Goal: Task Accomplishment & Management: Manage account settings

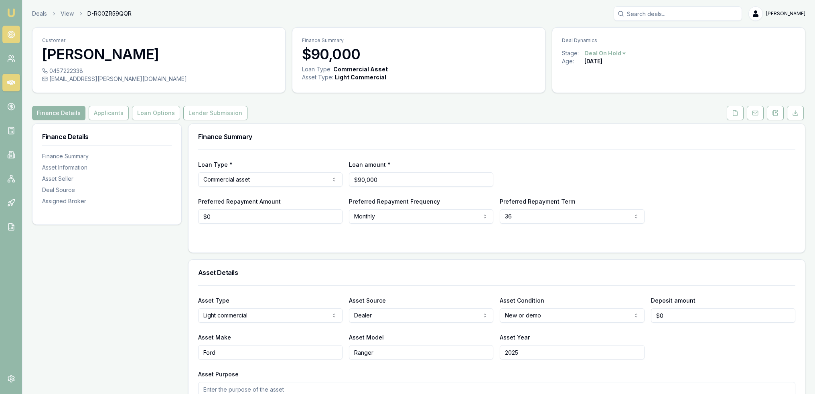
drag, startPoint x: 0, startPoint y: 0, endPoint x: 10, endPoint y: 30, distance: 31.5
click at [10, 30] on link at bounding box center [11, 35] width 18 height 18
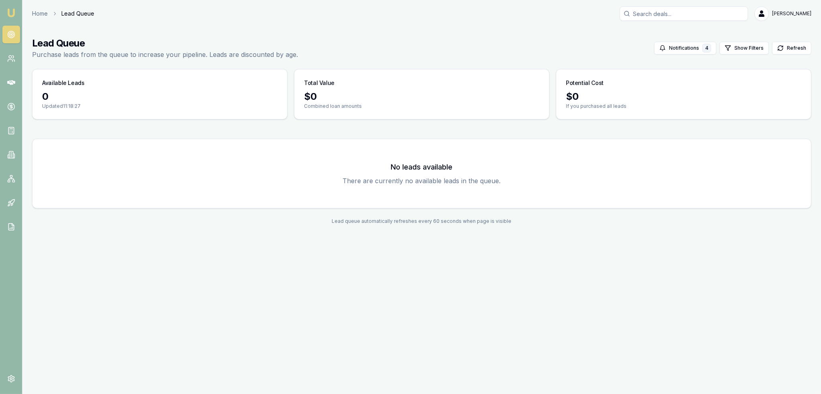
click at [11, 7] on link "Emu Broker" at bounding box center [11, 12] width 13 height 13
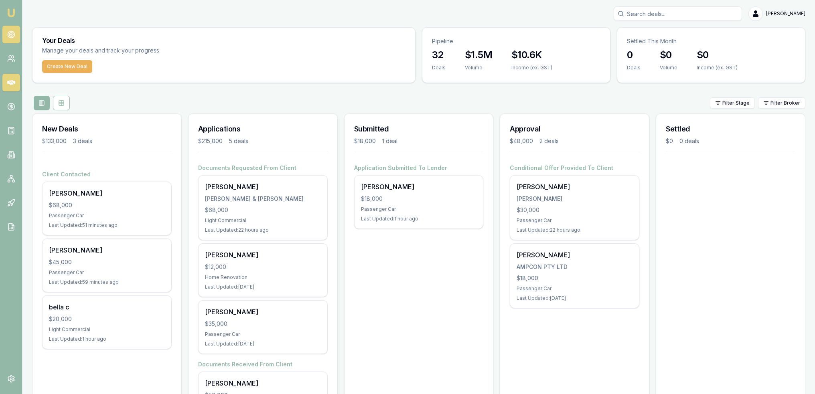
click at [10, 37] on icon at bounding box center [11, 34] width 8 height 8
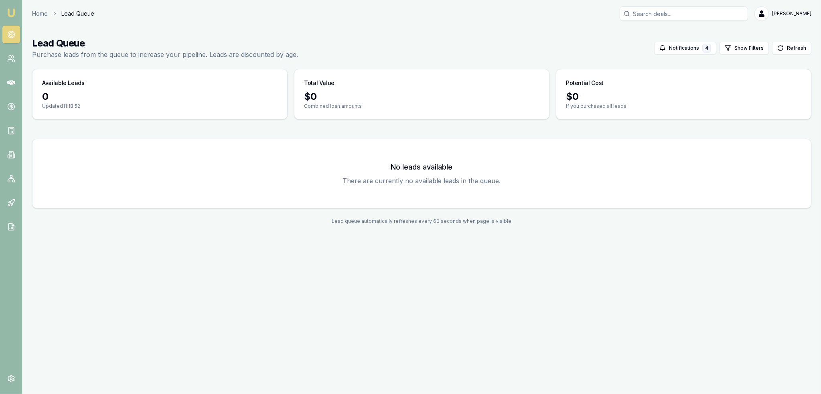
click at [9, 12] on img at bounding box center [11, 13] width 10 height 10
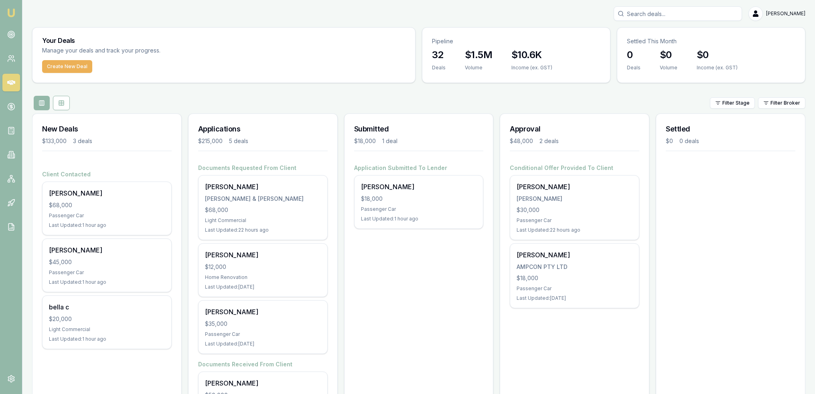
drag, startPoint x: 12, startPoint y: 14, endPoint x: 18, endPoint y: 14, distance: 6.0
click at [12, 14] on img at bounding box center [11, 13] width 10 height 10
click at [660, 13] on input "Search deals" at bounding box center [678, 13] width 128 height 14
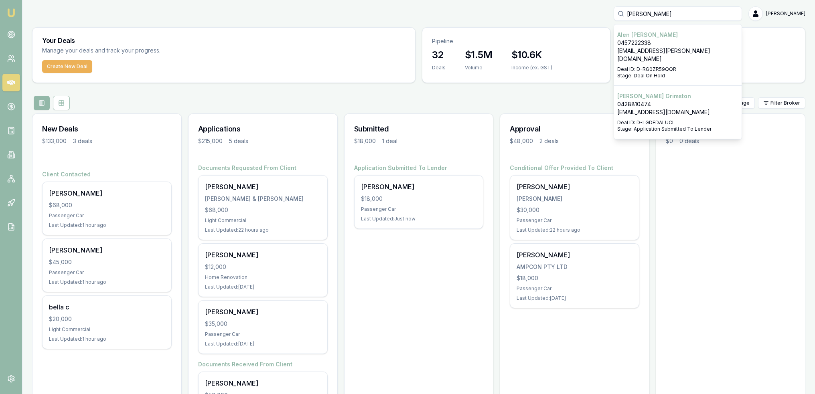
type input "alen bil"
click at [658, 53] on p "alen.bilich@asbvacservices.com.au" at bounding box center [677, 55] width 121 height 16
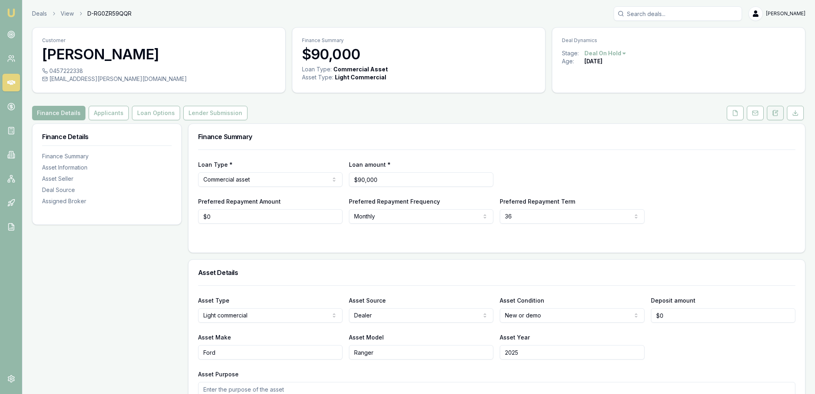
click at [773, 113] on icon at bounding box center [773, 113] width 1 height 0
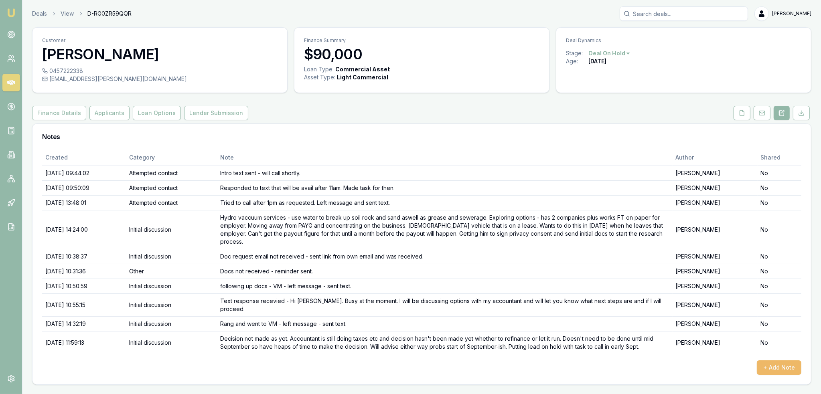
click at [781, 361] on button "+ Add Note" at bounding box center [779, 368] width 45 height 14
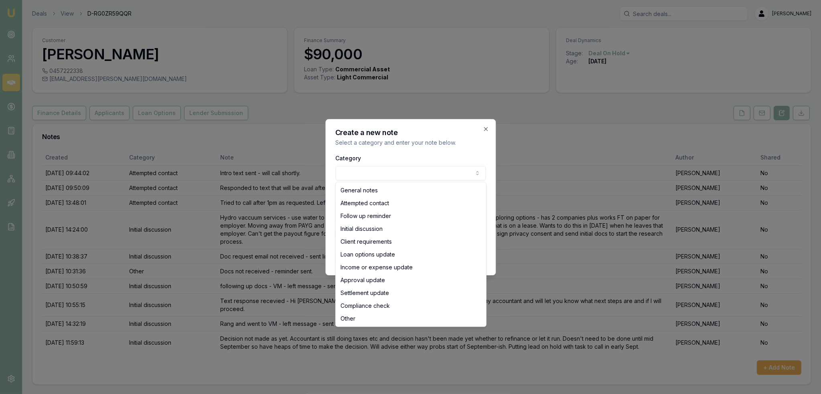
click at [375, 170] on body "Emu Broker Deals View D-RG0ZR59QQR Robyn Adams Toggle Menu Customer Alen Bilich…" at bounding box center [410, 197] width 821 height 394
select select "ATTEMPTED_CONTACT"
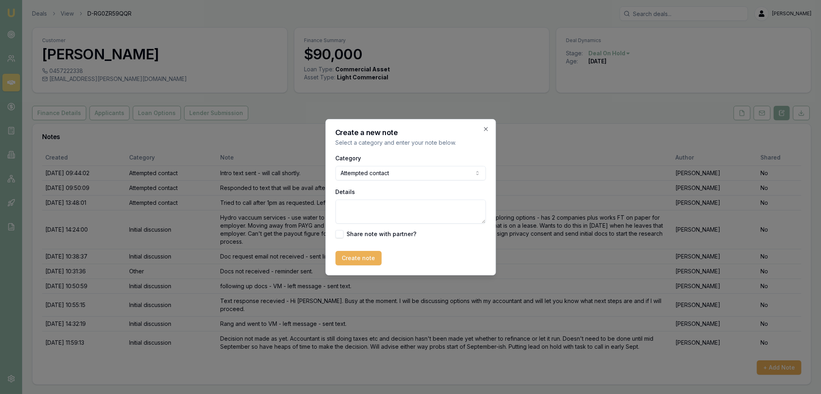
click at [371, 209] on textarea "Details" at bounding box center [410, 212] width 150 height 24
type textarea "Following up to see if still needing to refinance lease - VM - LM - sent text."
click at [351, 260] on button "Create note" at bounding box center [358, 258] width 46 height 14
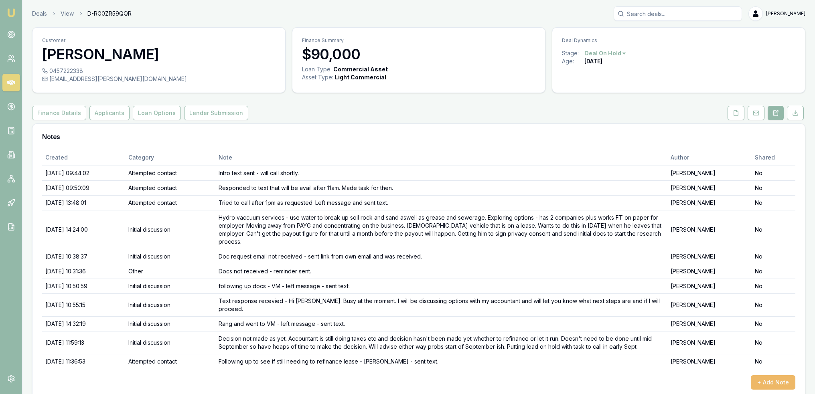
click at [772, 377] on button "+ Add Note" at bounding box center [773, 382] width 45 height 14
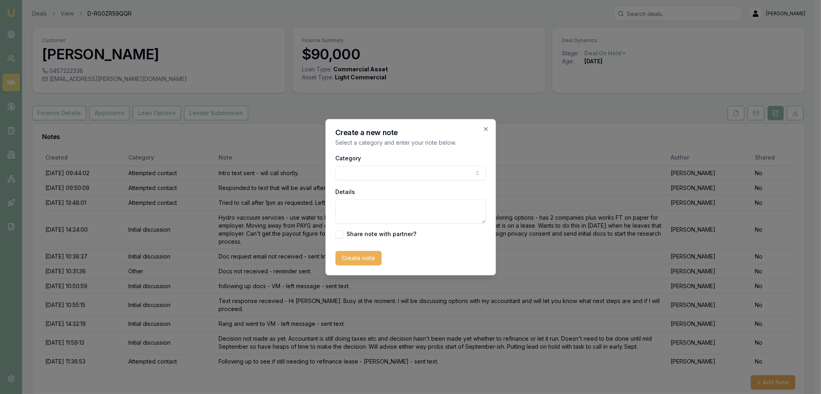
click at [392, 176] on body "Emu Broker Deals View D-RG0ZR59QQR Robyn Adams Toggle Menu Customer Alen Bilich…" at bounding box center [407, 197] width 815 height 394
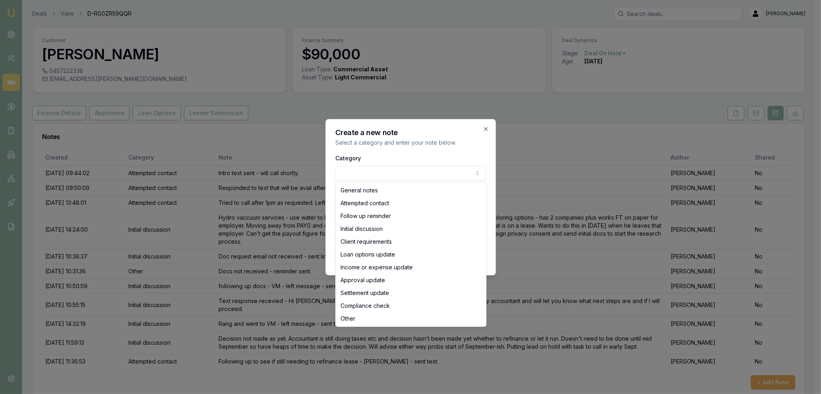
select select "ATTEMPTED_CONTACT"
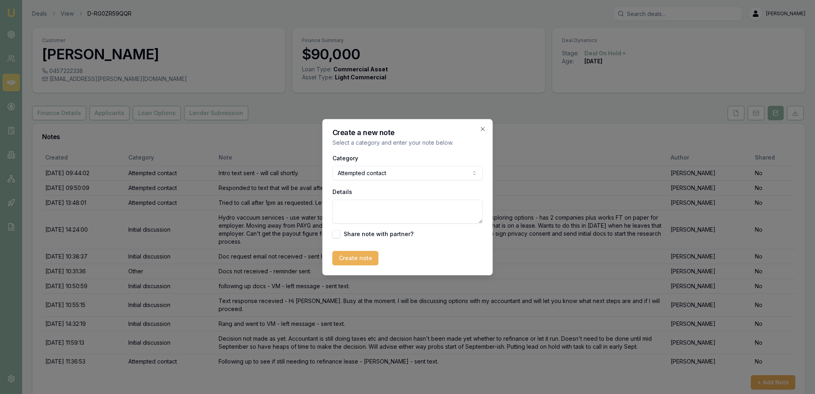
click at [369, 215] on textarea "Details" at bounding box center [408, 212] width 150 height 24
paste textarea "Hi William, for a 5 year loan term the payment would be $320.31/w OR a 7 year l…"
type textarea "Hi William, for a 5 year loan term the payment would be $320.31/w OR a 7 year l…"
click at [335, 211] on textarea "Hi William, for a 5 year loan term the payment would be $320.31/w OR a 7 year l…" at bounding box center [408, 212] width 150 height 24
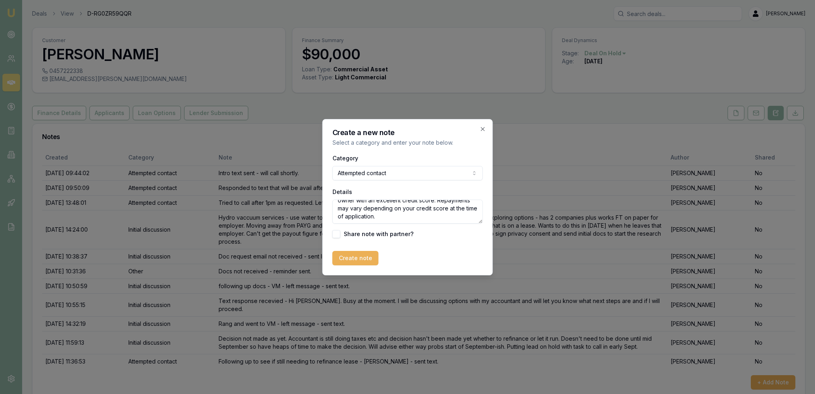
drag, startPoint x: 335, startPoint y: 210, endPoint x: 417, endPoint y: 237, distance: 85.9
click at [417, 237] on div "Category Attempted contact General notes Attempted contact Follow up reminder I…" at bounding box center [408, 195] width 150 height 85
click at [384, 203] on textarea "Details" at bounding box center [408, 212] width 150 height 24
paste textarea "Hi Alen, this is Robyn from Emu Money. We were talking last month about you pot…"
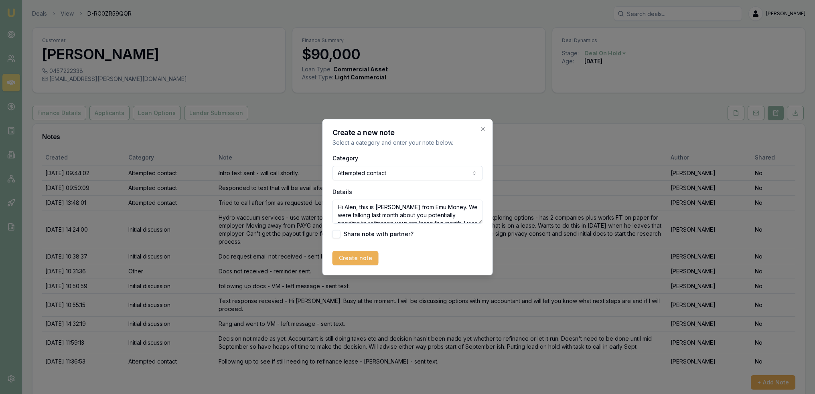
click at [335, 208] on textarea "Hi Alen, this is Robyn from Emu Money. We were talking last month about you pot…" at bounding box center [408, 212] width 150 height 24
type textarea "Text sent - Hi Alen, this is Robyn from Emu Money. We were talking last month a…"
drag, startPoint x: 345, startPoint y: 263, endPoint x: 268, endPoint y: 329, distance: 101.5
click at [345, 263] on button "Create note" at bounding box center [356, 258] width 46 height 14
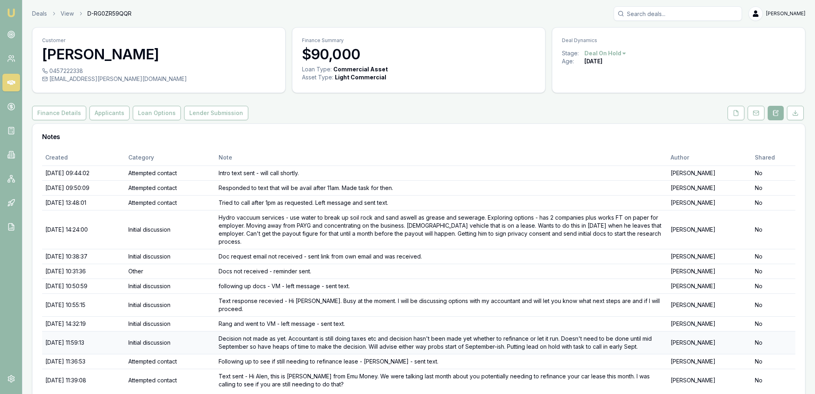
scroll to position [25, 0]
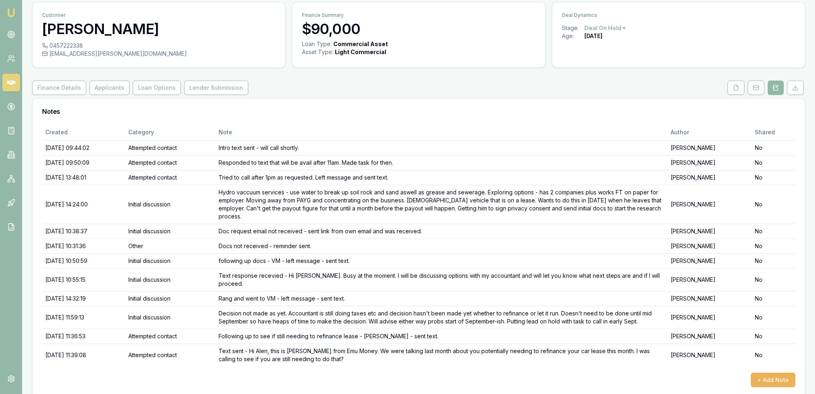
click at [620, 27] on html "Emu Broker Deals View D-RG0ZR59QQR Robyn Adams Toggle Menu Customer Alen Bilich…" at bounding box center [407, 172] width 815 height 394
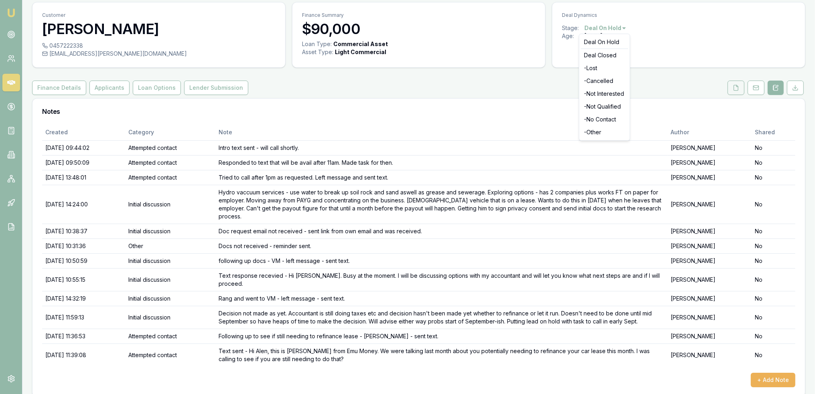
click at [740, 89] on html "Emu Broker Deals View D-RG0ZR59QQR Robyn Adams Toggle Menu Customer Alen Bilich…" at bounding box center [410, 172] width 821 height 394
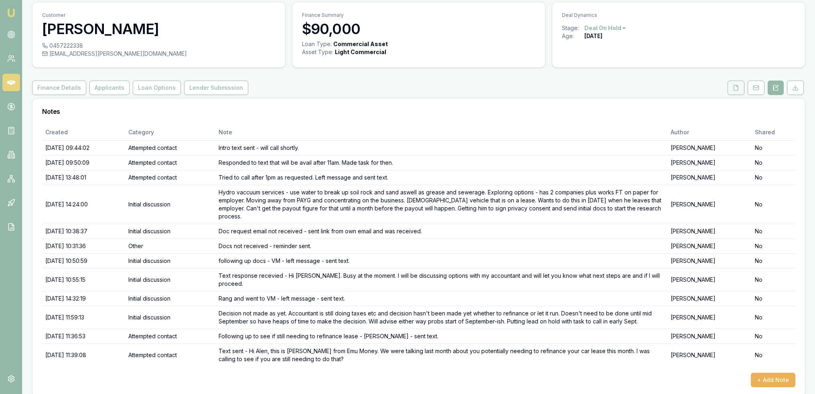
click at [740, 89] on button at bounding box center [736, 88] width 17 height 14
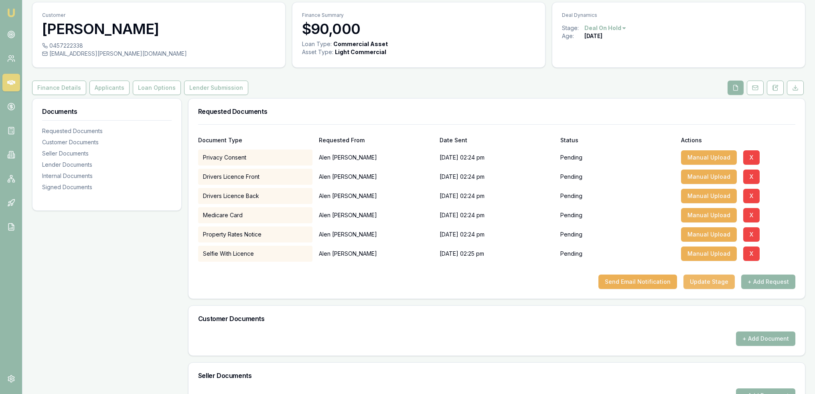
click at [712, 282] on button "Update Stage" at bounding box center [709, 282] width 51 height 14
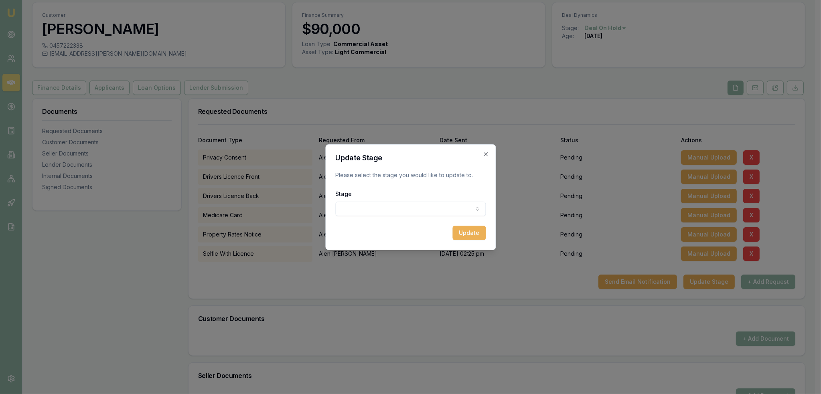
click at [449, 205] on body "Emu Broker Deals View D-RG0ZR59QQR Robyn Adams Toggle Menu Customer Alen Bilich…" at bounding box center [407, 172] width 815 height 394
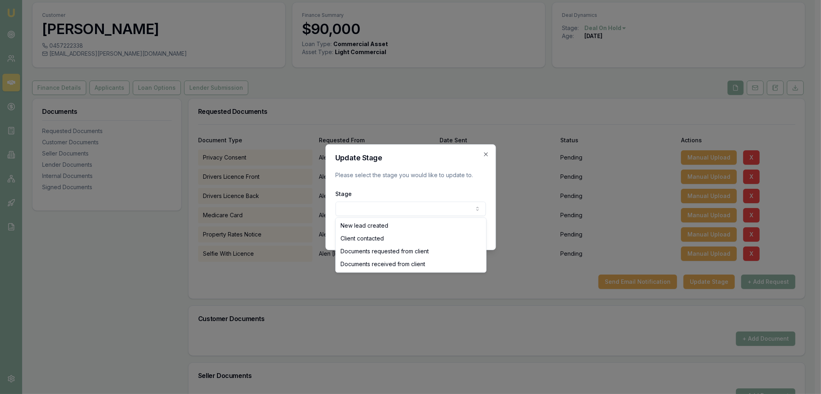
select select "DOCUMENTS_REQUESTED_FROM_CLIENT"
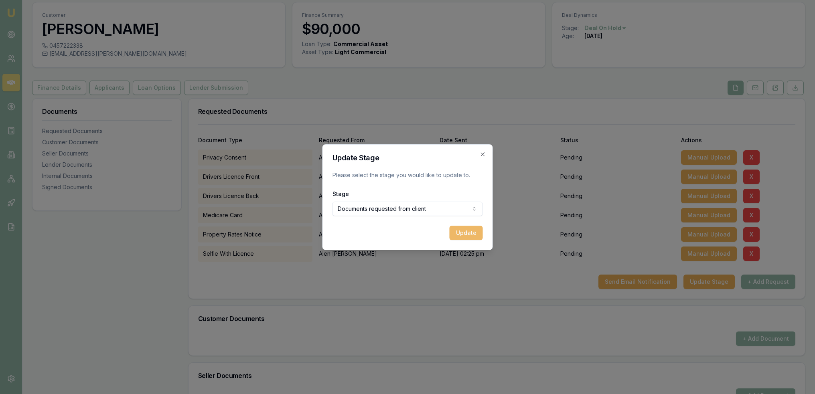
click at [464, 238] on button "Update" at bounding box center [466, 233] width 33 height 14
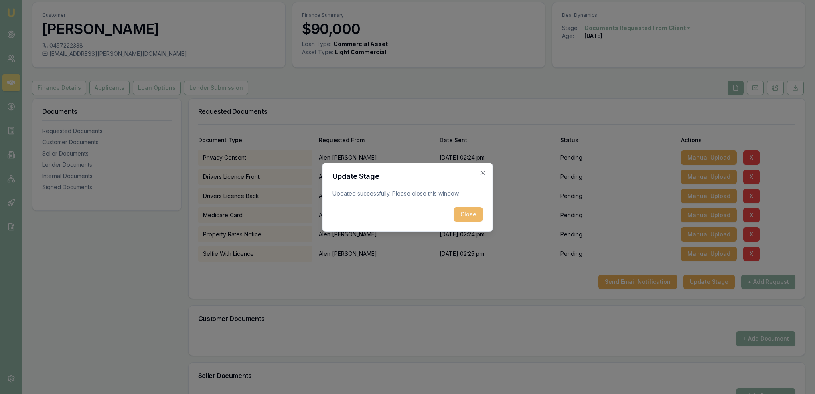
click at [479, 216] on button "Close" at bounding box center [468, 214] width 29 height 14
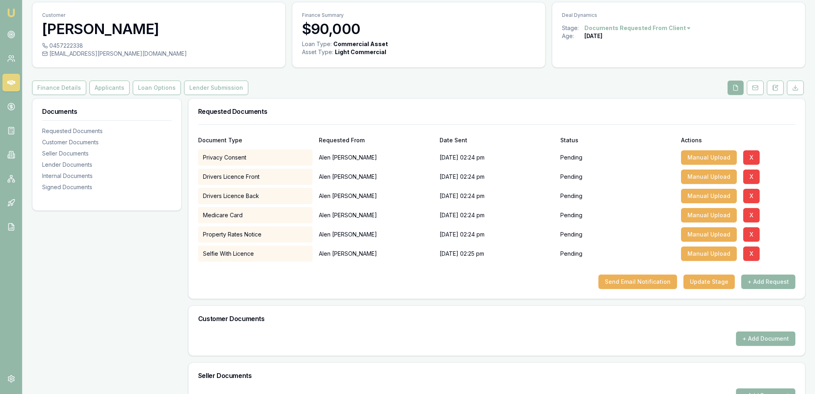
click at [11, 12] on img at bounding box center [11, 13] width 10 height 10
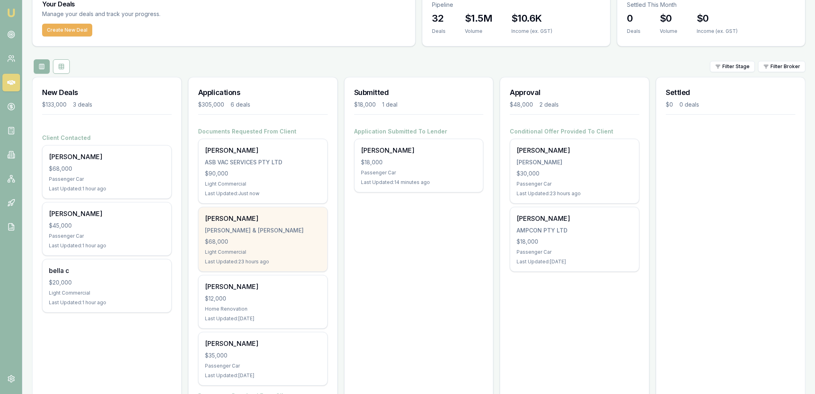
scroll to position [197, 0]
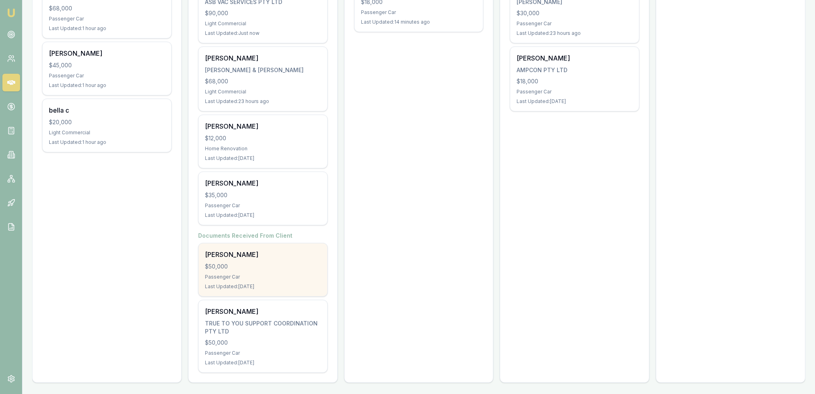
click at [253, 266] on div "$50,000" at bounding box center [263, 267] width 116 height 8
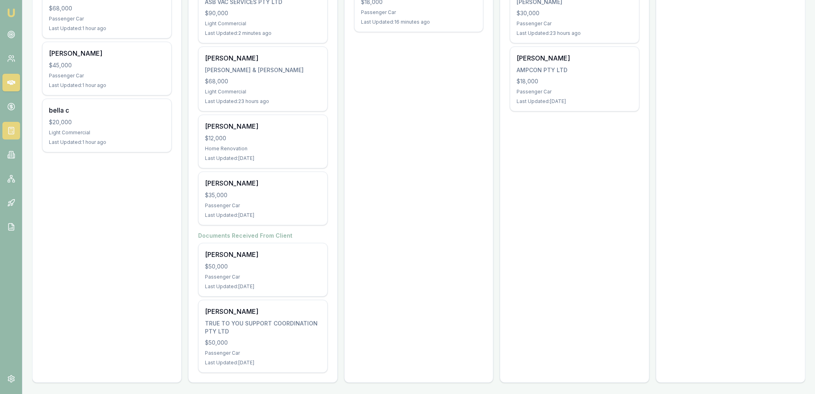
click at [12, 126] on link at bounding box center [11, 131] width 18 height 18
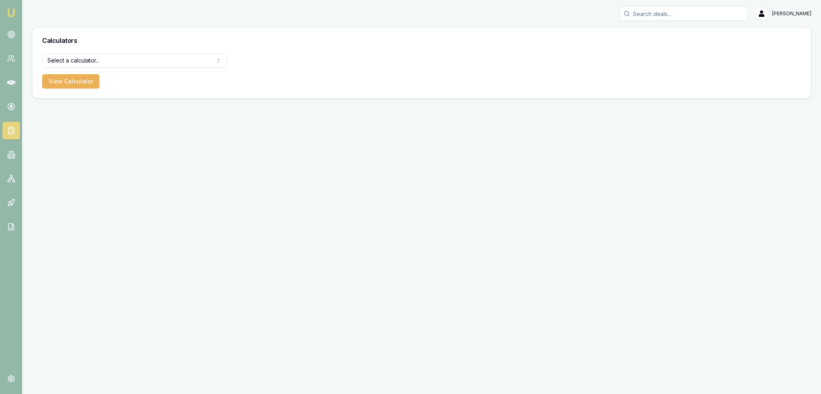
click at [87, 58] on html "Emu Broker Robyn Adams Toggle Menu Calculators Select a calculator... Finance Q…" at bounding box center [410, 197] width 821 height 394
click at [67, 81] on button "View Calculator" at bounding box center [70, 81] width 57 height 14
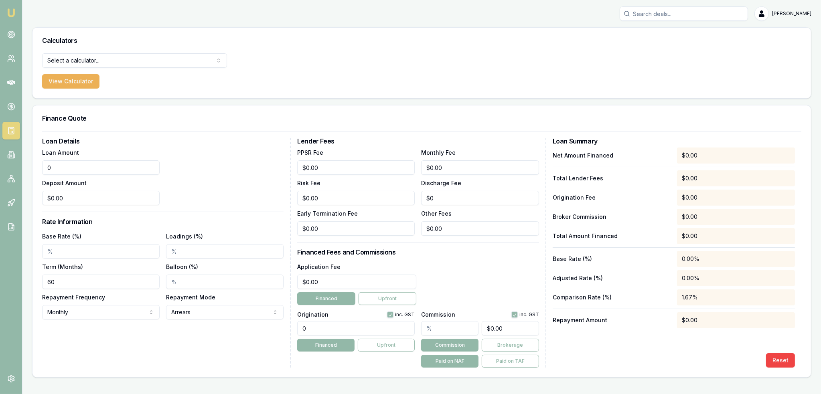
click at [77, 164] on input "0" at bounding box center [101, 167] width 118 height 14
drag, startPoint x: 75, startPoint y: 163, endPoint x: 20, endPoint y: 159, distance: 55.1
click at [21, 163] on div "Emu Broker Robyn Adams Toggle Menu Calculators Select a calculator... Finance Q…" at bounding box center [410, 197] width 821 height 394
type input "$20,000.00"
type input "$0.00"
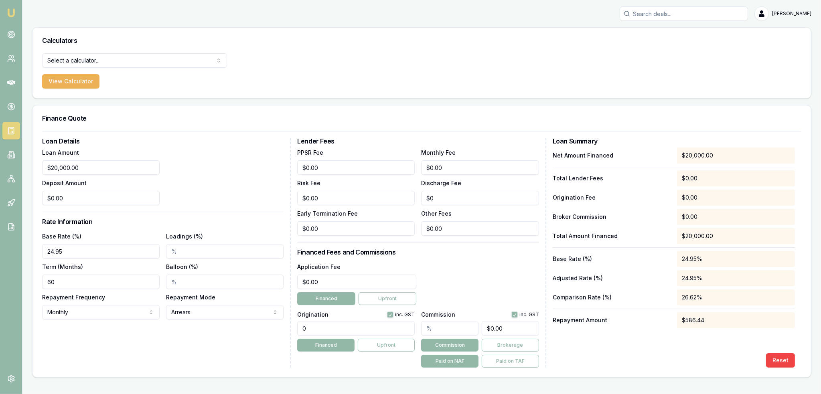
type input "24.95%"
type input "72"
type input "$0.00"
drag, startPoint x: 331, startPoint y: 200, endPoint x: 211, endPoint y: 198, distance: 120.0
click at [211, 200] on div "Loan Details Loan Amount $20,000.00 Deposit Amount $0.00 Rate Information Base …" at bounding box center [421, 253] width 759 height 230
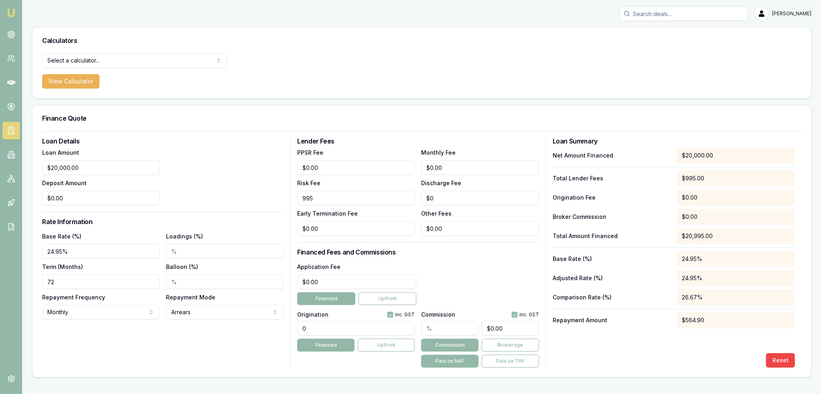
type input "$995.00"
drag, startPoint x: 56, startPoint y: 280, endPoint x: 46, endPoint y: 280, distance: 10.1
click at [46, 280] on input "72" at bounding box center [101, 282] width 118 height 14
type input "60"
click at [217, 298] on div "Repayment Mode Arrears Arrears Advance" at bounding box center [225, 305] width 118 height 27
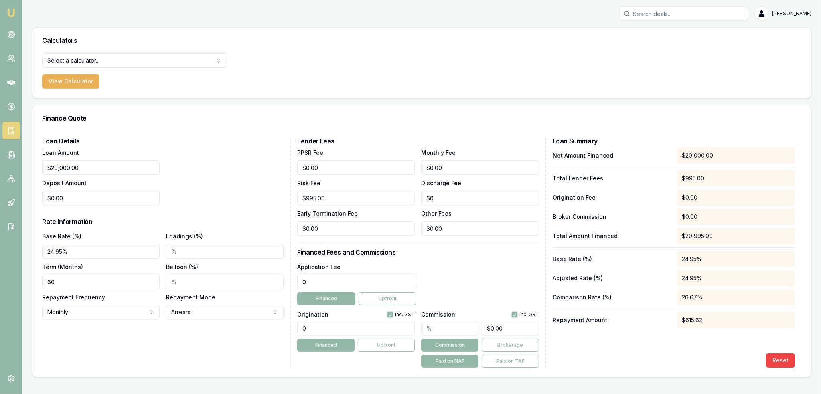
drag, startPoint x: 333, startPoint y: 282, endPoint x: 249, endPoint y: 282, distance: 83.8
click at [249, 282] on div "Loan Details Loan Amount $20,000.00 Deposit Amount $0.00 Rate Information Base …" at bounding box center [421, 253] width 759 height 230
type input "$0.00"
drag, startPoint x: 319, startPoint y: 329, endPoint x: 258, endPoint y: 330, distance: 61.0
click at [263, 330] on div "Loan Details Loan Amount $20,000.00 Deposit Amount $0.00 Rate Information Base …" at bounding box center [421, 253] width 759 height 230
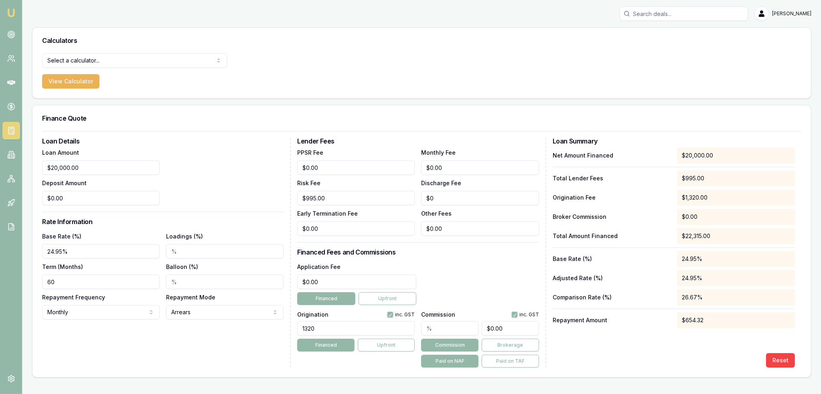
type input "1320"
type input "0"
type input "1320.00"
drag, startPoint x: 319, startPoint y: 280, endPoint x: 270, endPoint y: 280, distance: 49.7
click at [270, 280] on div "Loan Details Loan Amount $20,000.00 Deposit Amount $0.00 Rate Information Base …" at bounding box center [421, 253] width 759 height 230
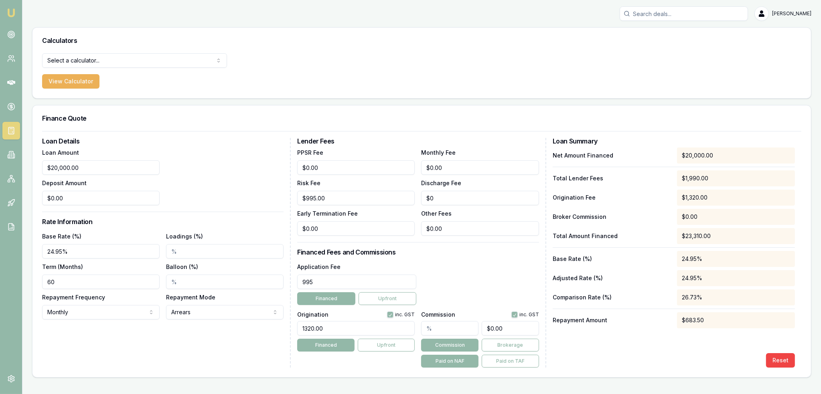
type input "995"
type input "0"
type input "$995.00"
drag, startPoint x: 433, startPoint y: 165, endPoint x: 363, endPoint y: 166, distance: 70.2
click at [363, 166] on div "PPSR Fee $0.00 Monthly Fee 0 Risk Fee $995.00 Discharge Fee $0 Early Terminatio…" at bounding box center [417, 192] width 241 height 88
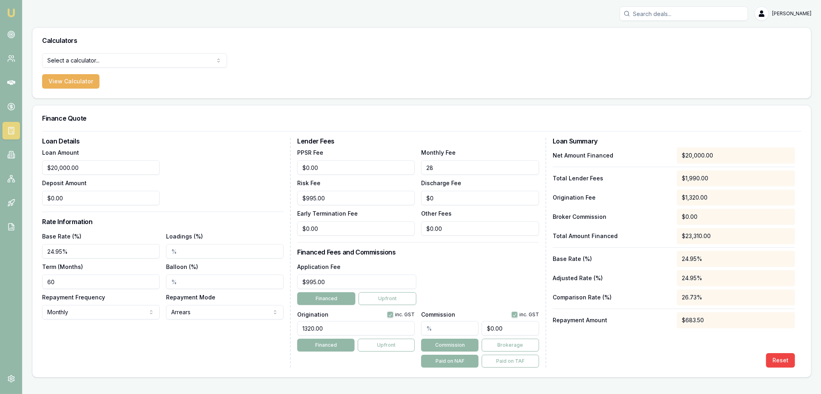
type input "$28.00"
click at [607, 350] on div "Net Amount Financed $20,000.00 Total Lender Fees $1,990.00 Origination Fee $1,3…" at bounding box center [674, 258] width 242 height 220
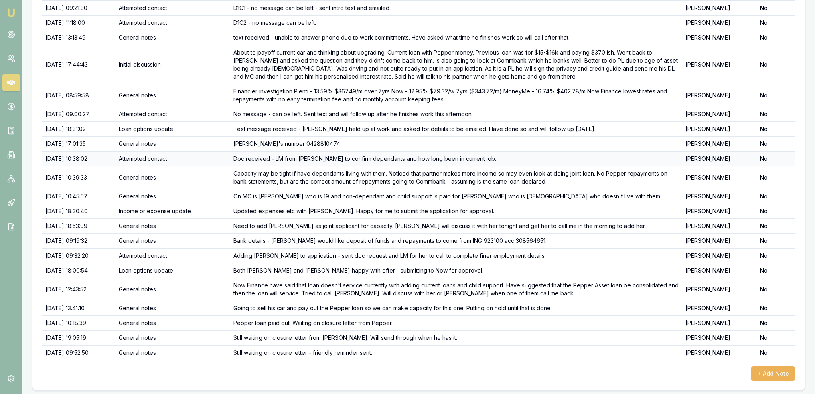
scroll to position [166, 0]
click at [775, 371] on button "+ Add Note" at bounding box center [773, 373] width 45 height 14
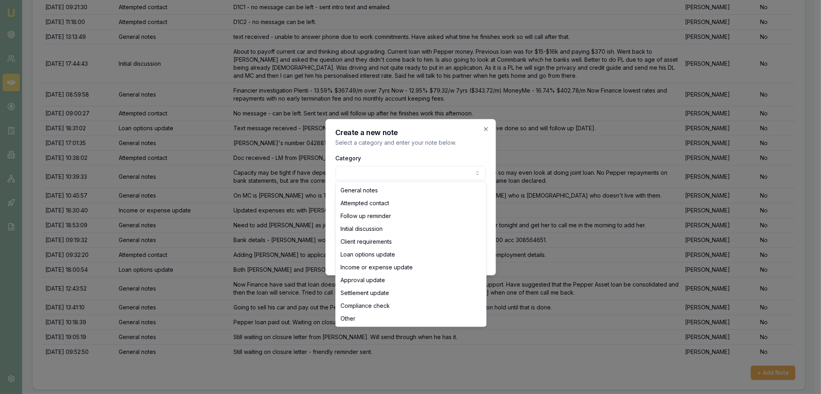
click at [388, 171] on body "Emu Broker Deals View D-LGDEDALUCL [PERSON_NAME] Toggle Menu Customer [PERSON_N…" at bounding box center [407, 31] width 815 height 394
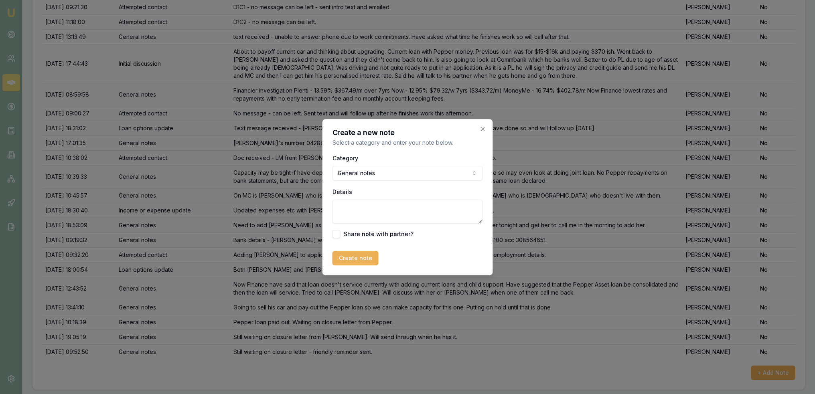
click at [363, 204] on textarea "Details" at bounding box center [408, 212] width 150 height 24
type textarea "Steve and Karen both advised that they have requested closure letter from Peppe…"
click at [348, 253] on button "Create note" at bounding box center [356, 258] width 46 height 14
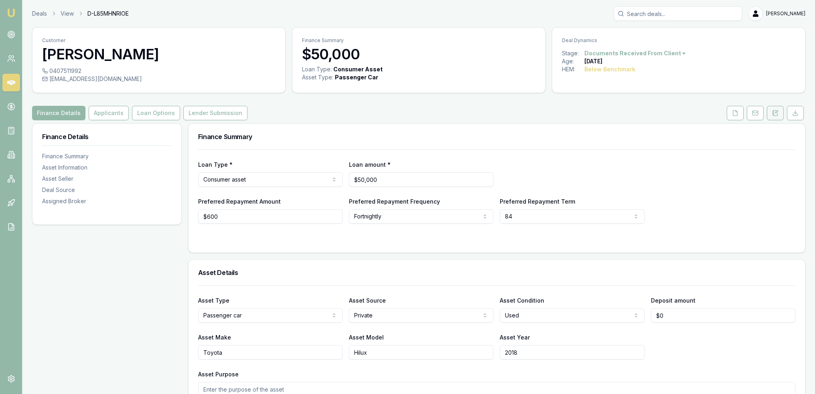
click at [778, 114] on icon at bounding box center [775, 113] width 6 height 6
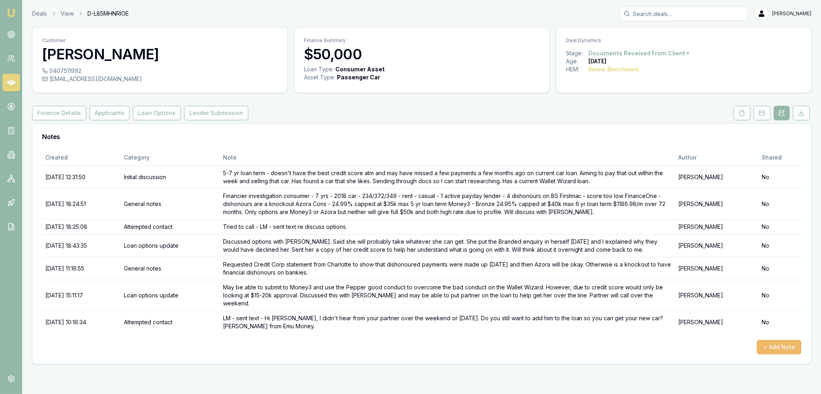
click at [767, 340] on button "+ Add Note" at bounding box center [779, 347] width 45 height 14
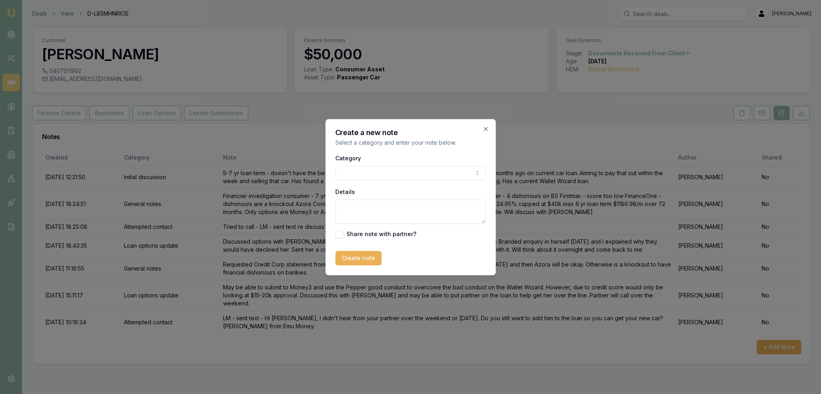
click at [436, 173] on body "Emu Broker Deals View D-L85MHNRIOE Robyn Adams Toggle Menu Customer Charlotte M…" at bounding box center [410, 197] width 821 height 394
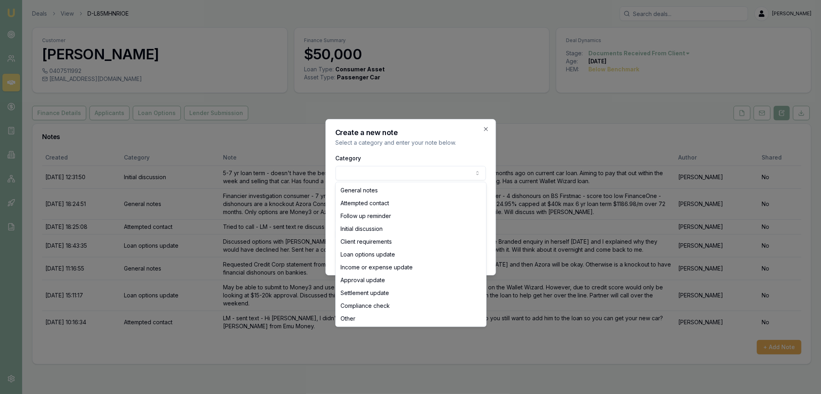
select select "LOAN_OPTIONS_UPDATE"
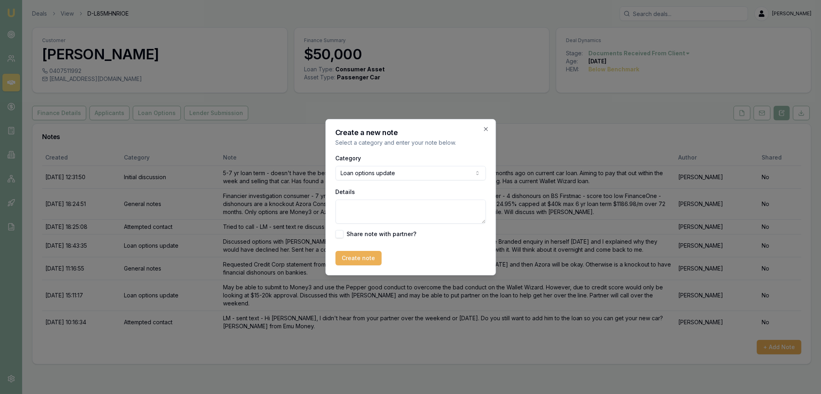
click at [361, 203] on textarea "Details" at bounding box center [410, 212] width 150 height 24
type textarea "Char"
click at [394, 173] on body "Emu Broker Deals View D-L85MHNRIOE Robyn Adams Toggle Menu Customer Charlotte M…" at bounding box center [410, 197] width 821 height 394
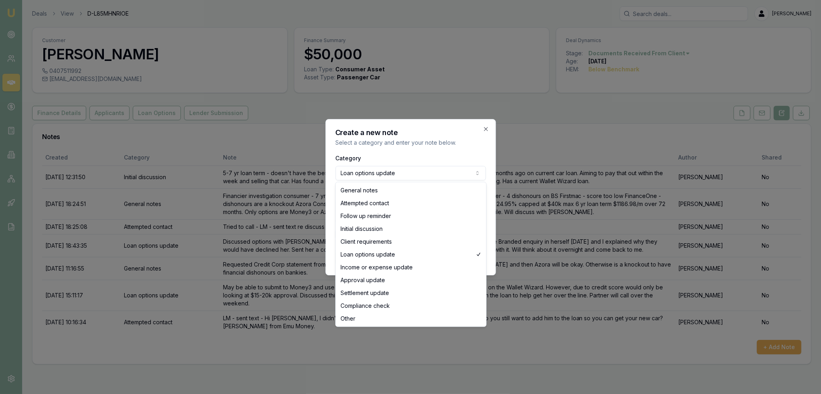
select select "GENERAL_NOTES"
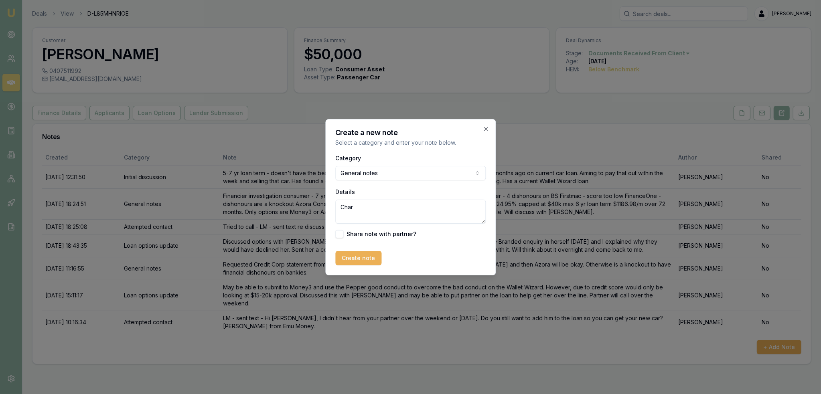
drag, startPoint x: 372, startPoint y: 208, endPoint x: 320, endPoint y: 208, distance: 52.1
click at [320, 208] on body "Emu Broker Deals View D-L85MHNRIOE Robyn Adams Toggle Menu Customer Charlotte M…" at bounding box center [410, 197] width 821 height 394
click at [356, 206] on textarea "Char" at bounding box center [410, 212] width 150 height 24
type textarea "[PERSON_NAME] advised by text that she isn't adding partner to loan and asked f…"
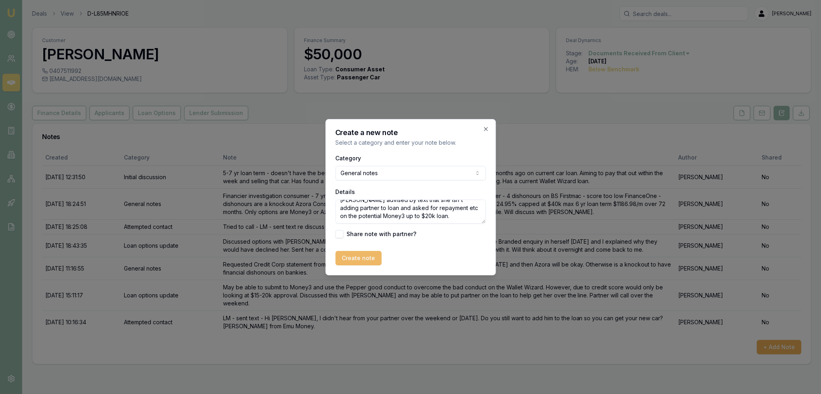
click at [357, 258] on button "Create note" at bounding box center [358, 258] width 46 height 14
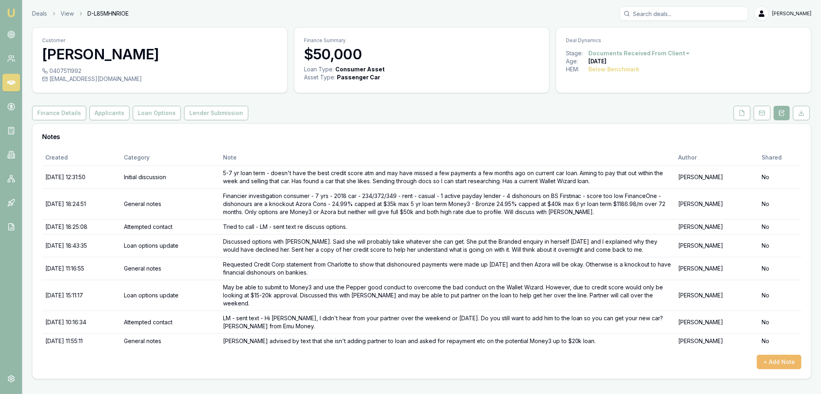
click at [775, 356] on button "+ Add Note" at bounding box center [779, 362] width 45 height 14
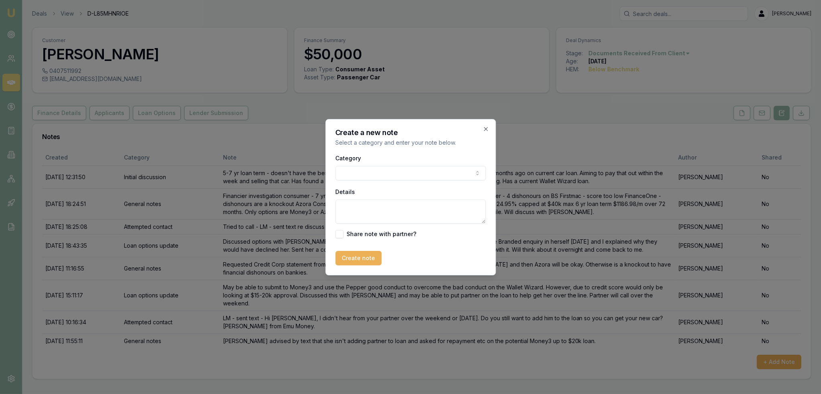
click at [408, 173] on body "Emu Broker Deals View D-L85MHNRIOE Robyn Adams Toggle Menu Customer Charlotte M…" at bounding box center [410, 197] width 821 height 394
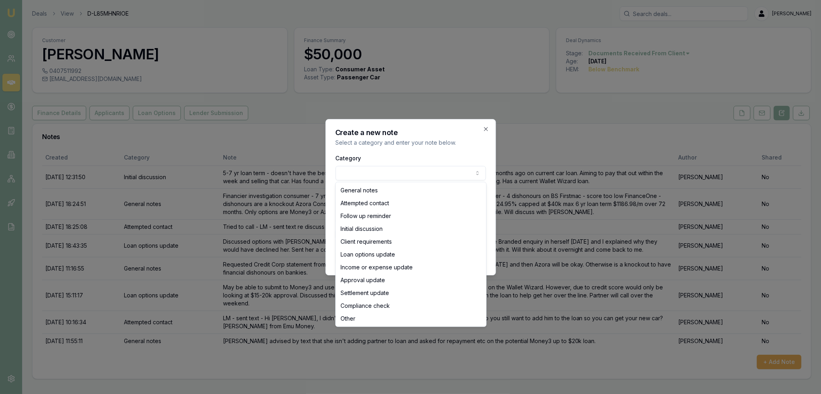
select select "LOAN_OPTIONS_UPDATE"
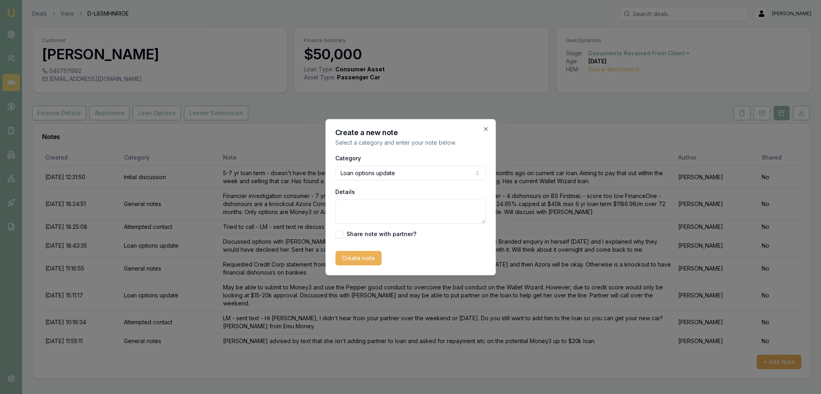
click at [359, 216] on textarea "Details" at bounding box center [410, 212] width 150 height 24
type textarea "MONEY3 - $20K max - 5 year loan term max - 24.95% interest rate - $1320 DOF - $…"
click at [359, 260] on button "Create note" at bounding box center [358, 258] width 46 height 14
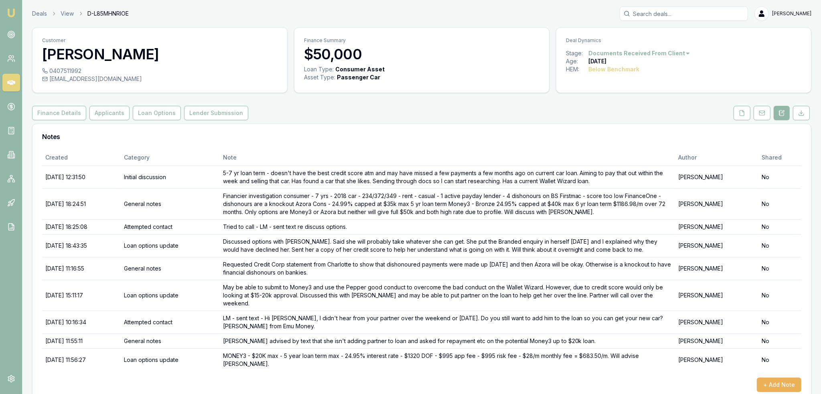
drag, startPoint x: 112, startPoint y: 115, endPoint x: 113, endPoint y: 140, distance: 25.7
click at [112, 115] on button "Applicants" at bounding box center [109, 113] width 40 height 14
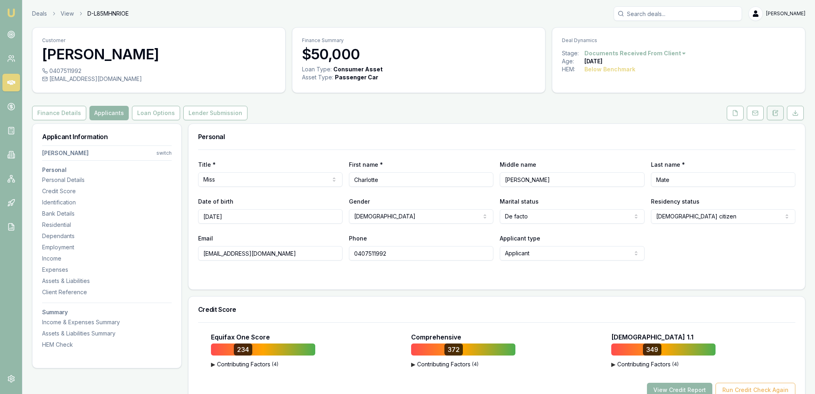
click at [776, 111] on icon at bounding box center [776, 112] width 2 height 2
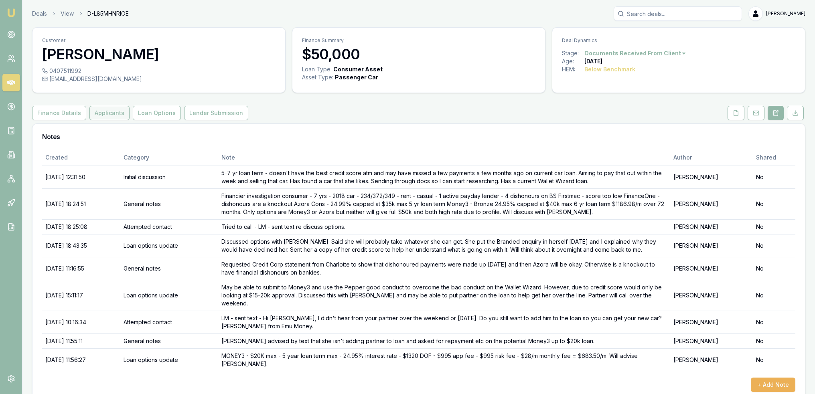
click at [104, 109] on button "Applicants" at bounding box center [109, 113] width 40 height 14
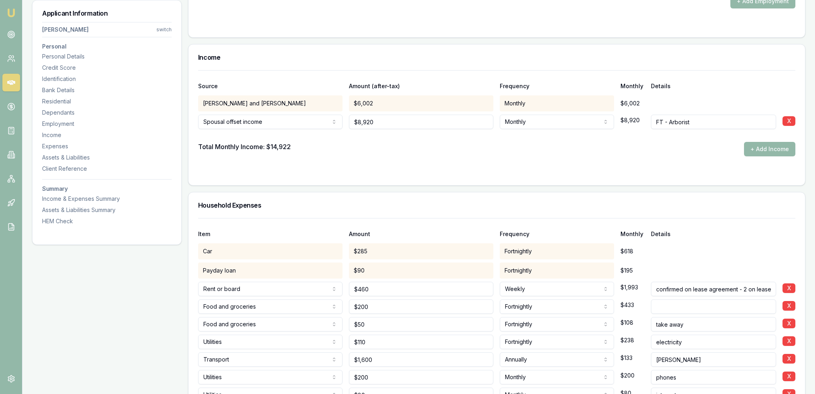
scroll to position [1507, 0]
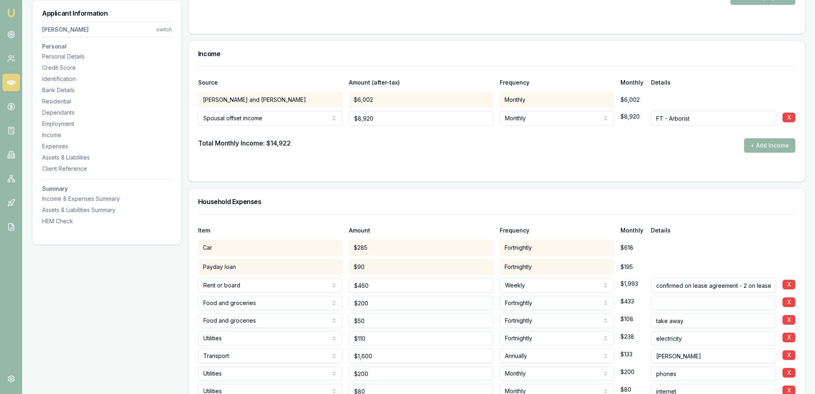
click at [711, 116] on input "FT - Arborist" at bounding box center [713, 118] width 125 height 14
type input "FT - Arborist $8920/m"
type input "8920.27"
drag, startPoint x: 379, startPoint y: 114, endPoint x: 336, endPoint y: 123, distance: 43.9
click at [336, 123] on div "Spousal offset income Spousal offset income Rental Shares Interest Centrelink F…" at bounding box center [496, 117] width 597 height 18
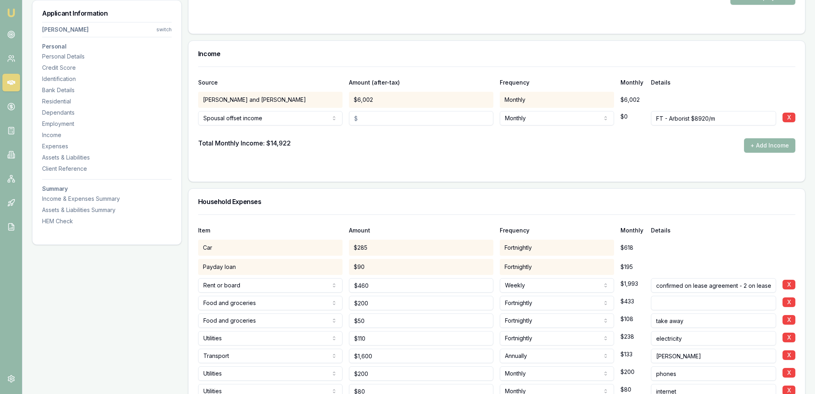
click at [416, 155] on form "Source Amount (after-tax) Frequency Monthly Details G.S Marquet and J.J Marquet…" at bounding box center [496, 119] width 597 height 105
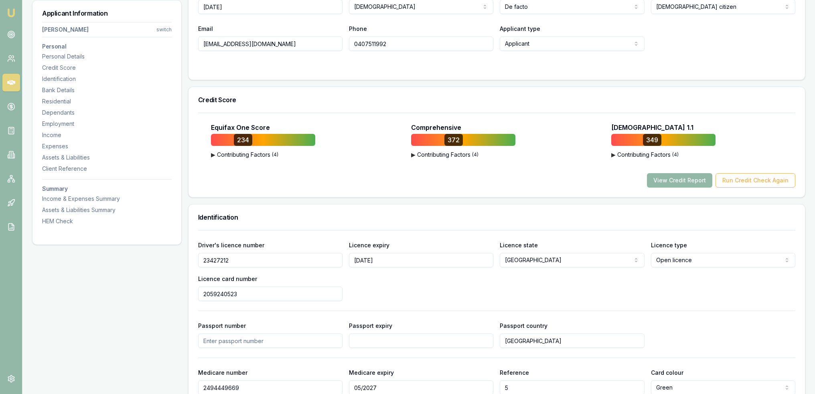
scroll to position [159, 0]
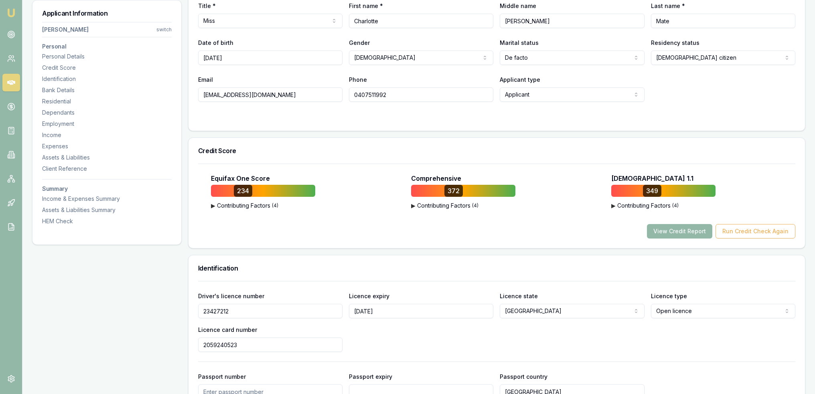
click at [547, 176] on div "Comprehensive" at bounding box center [503, 179] width 184 height 10
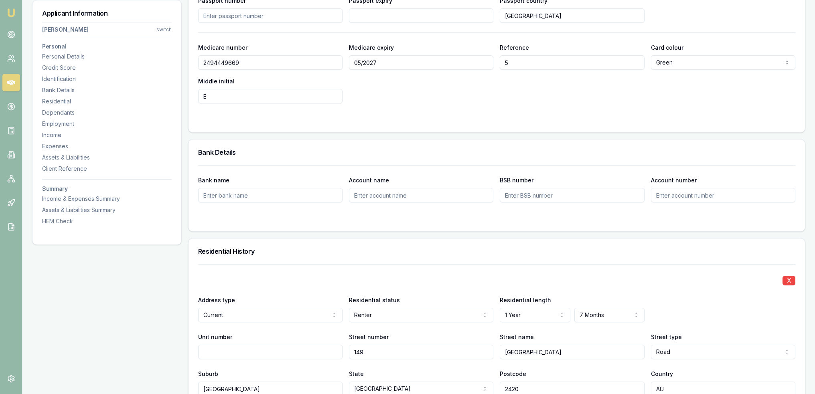
scroll to position [520, 0]
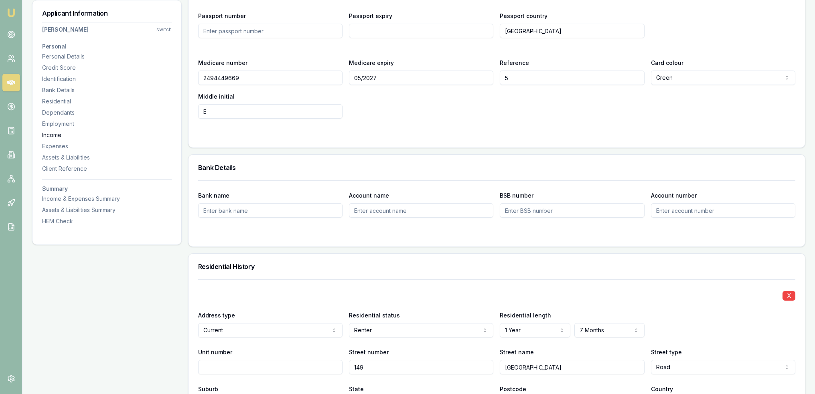
click at [51, 134] on div "Income" at bounding box center [107, 135] width 130 height 8
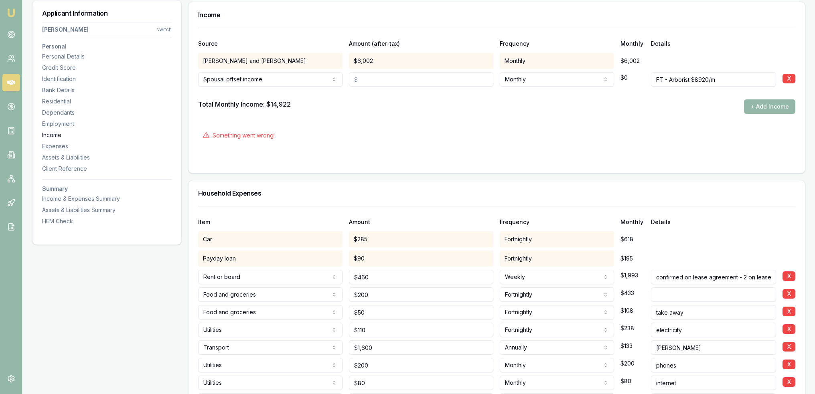
scroll to position [1546, 0]
click at [460, 140] on div "Something went wrong!" at bounding box center [496, 135] width 597 height 18
click at [398, 79] on input "text" at bounding box center [421, 79] width 144 height 14
type input "$1"
click at [403, 120] on form "Source Amount (after-tax) Frequency Monthly Details G.S Marquet and J.J Marquet…" at bounding box center [496, 95] width 597 height 136
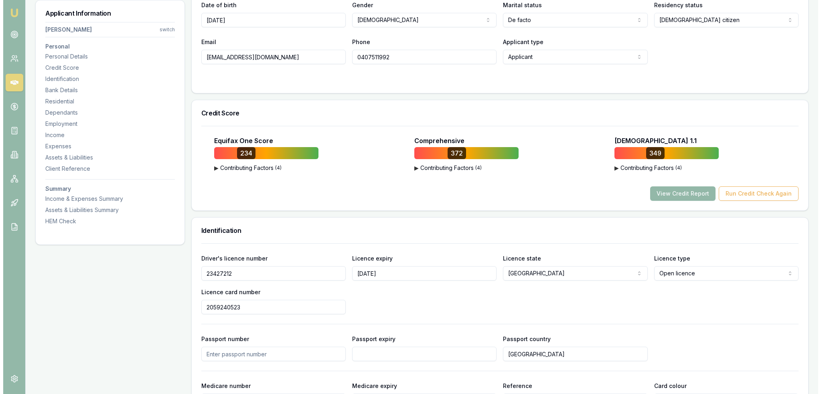
scroll to position [0, 0]
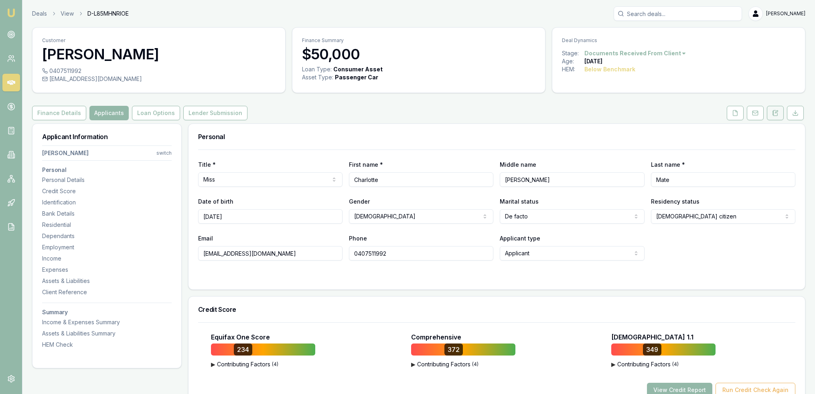
click at [773, 110] on button at bounding box center [775, 113] width 17 height 14
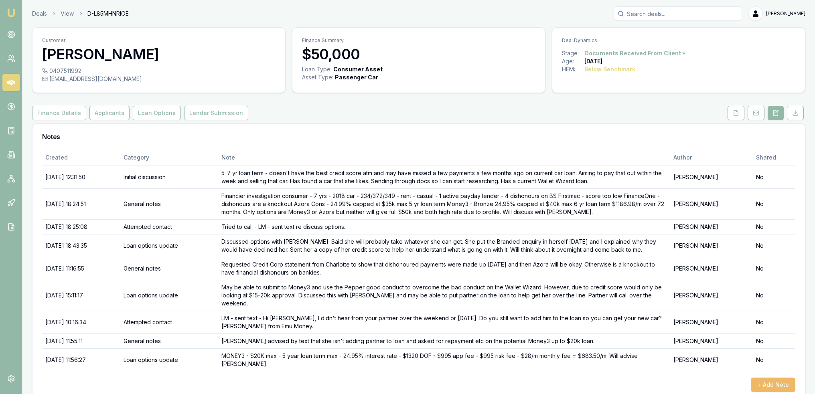
click at [777, 378] on button "+ Add Note" at bounding box center [773, 385] width 45 height 14
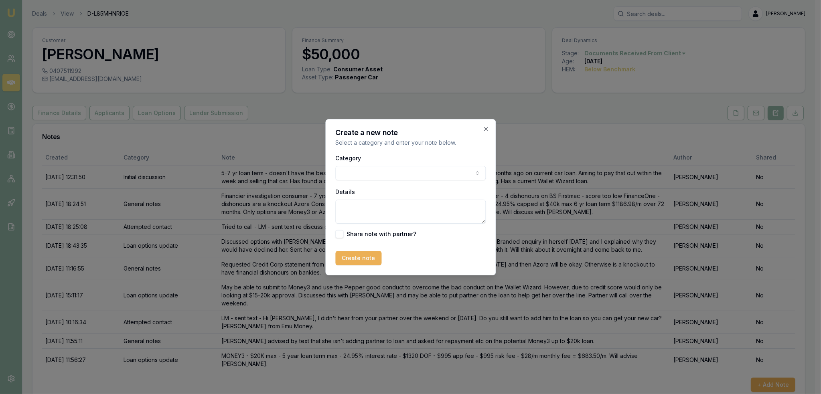
click at [372, 170] on body "Emu Broker Deals View D-L85MHNRIOE Robyn Adams Toggle Menu Customer Charlotte M…" at bounding box center [407, 197] width 815 height 394
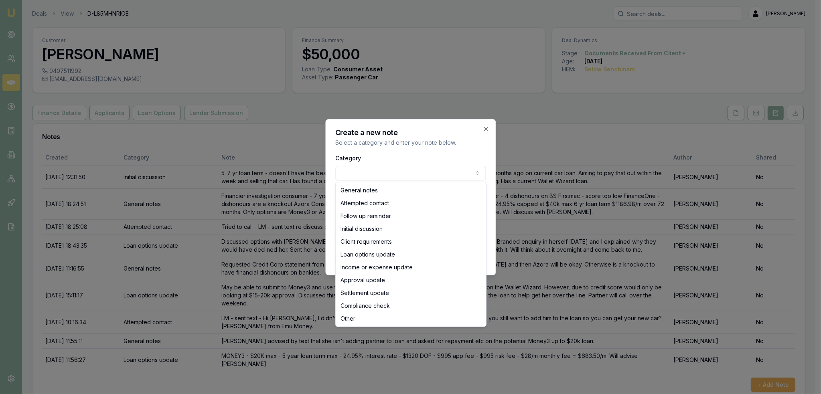
select select "ATTEMPTED_CONTACT"
drag, startPoint x: 371, startPoint y: 199, endPoint x: 372, endPoint y: 211, distance: 11.3
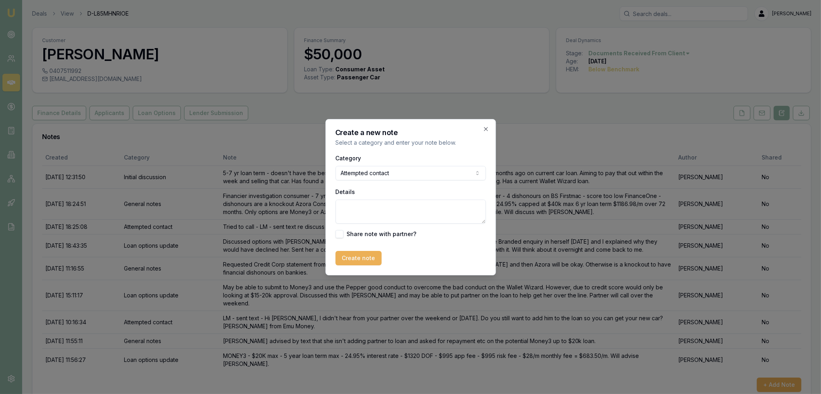
click at [372, 209] on textarea "Details" at bounding box center [410, 212] width 150 height 24
type textarea "T"
click at [425, 210] on textarea "VM - LM - sent text -" at bounding box center [410, 212] width 150 height 24
paste textarea "i Charlotte, the repayments for the Money3 loan would be $683.50/m over a 5 yea…"
click at [398, 207] on textarea "VM - LM - sent text - i Charlotte, the repayments for the Money3 loan would be …" at bounding box center [410, 212] width 150 height 24
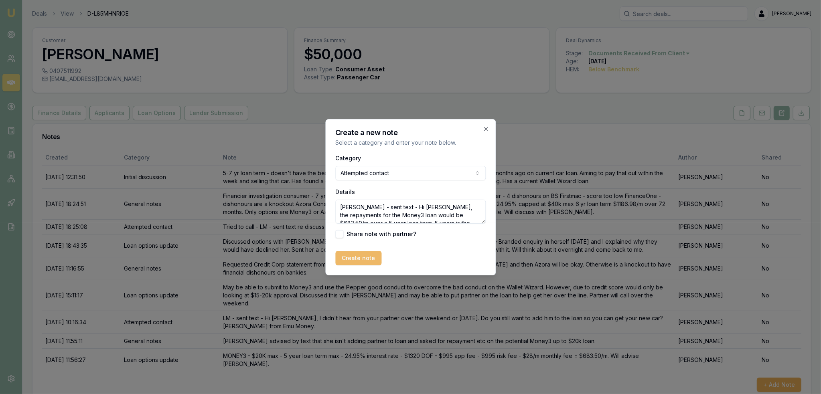
type textarea "VM - LM - sent text - Hi Charlotte, the repayments for the Money3 loan would be…"
click at [357, 255] on button "Create note" at bounding box center [358, 258] width 46 height 14
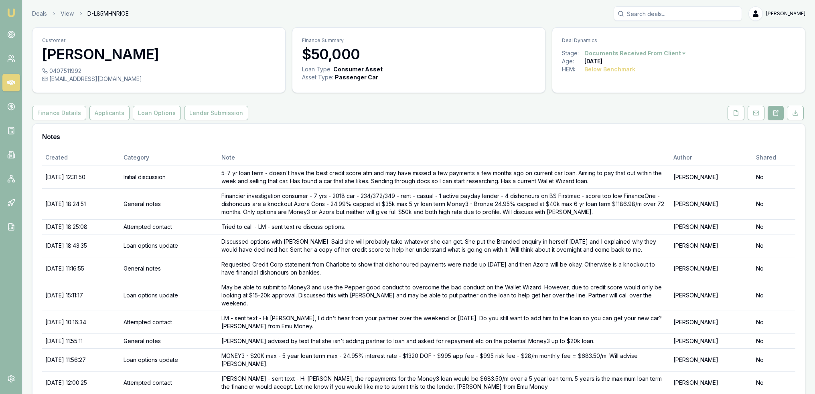
click at [13, 11] on img at bounding box center [11, 13] width 10 height 10
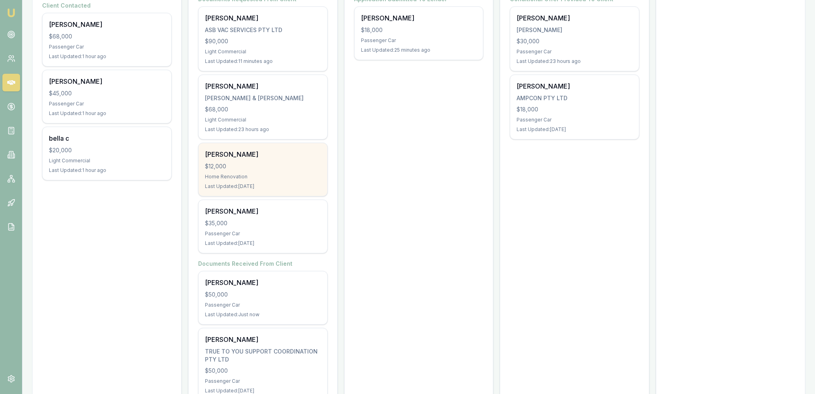
scroll to position [197, 0]
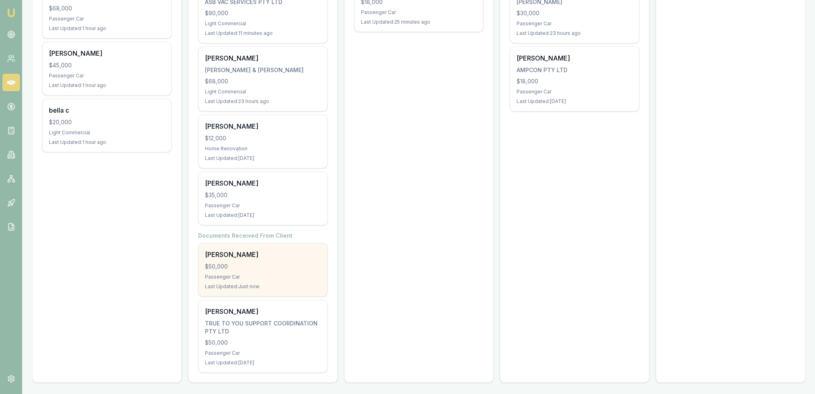
click at [245, 284] on div "Last Updated: Just now" at bounding box center [263, 287] width 116 height 6
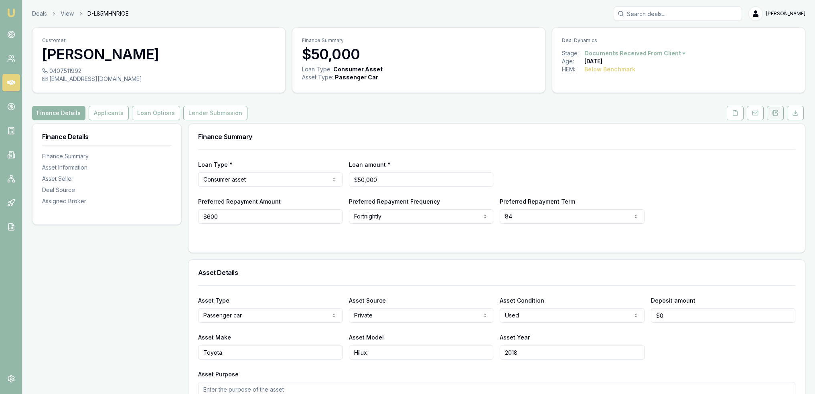
click at [778, 114] on icon at bounding box center [775, 112] width 4 height 5
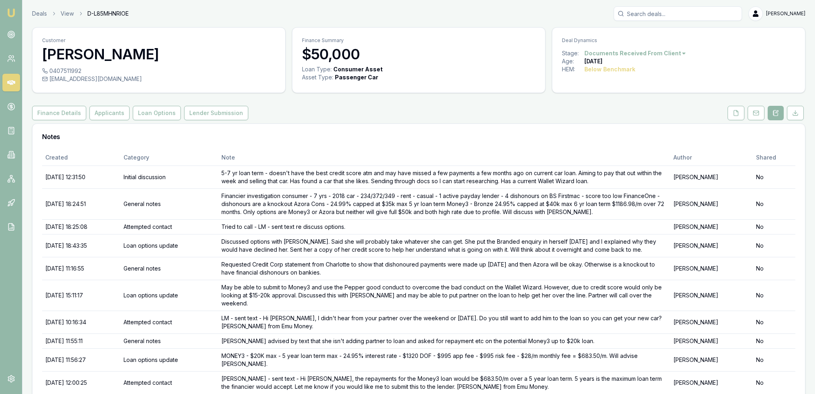
drag, startPoint x: 11, startPoint y: 12, endPoint x: 35, endPoint y: 2, distance: 26.6
click at [12, 12] on img at bounding box center [11, 13] width 10 height 10
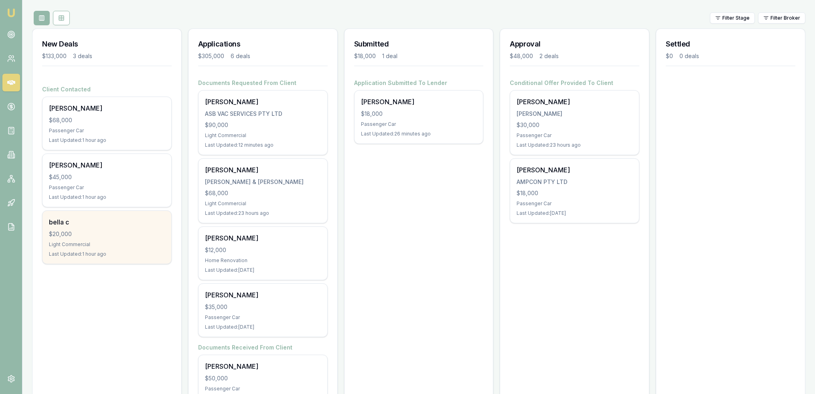
scroll to position [80, 0]
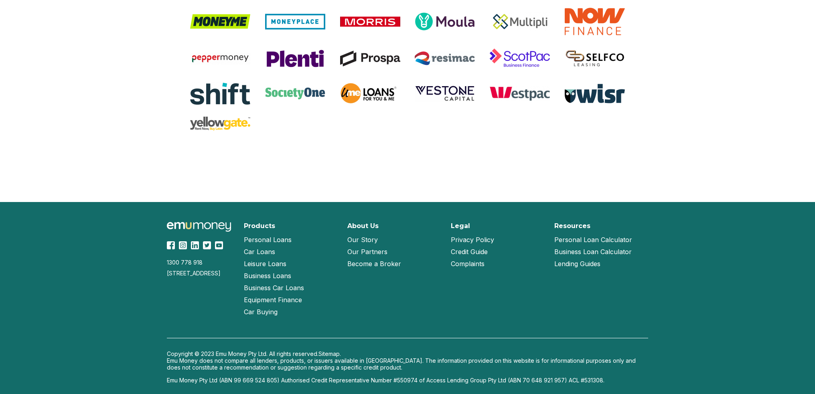
scroll to position [1664, 0]
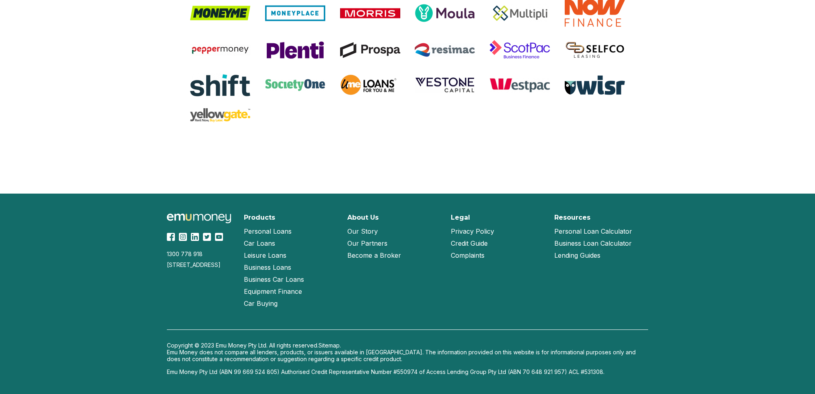
click at [376, 226] on link "Our Story" at bounding box center [362, 231] width 30 height 12
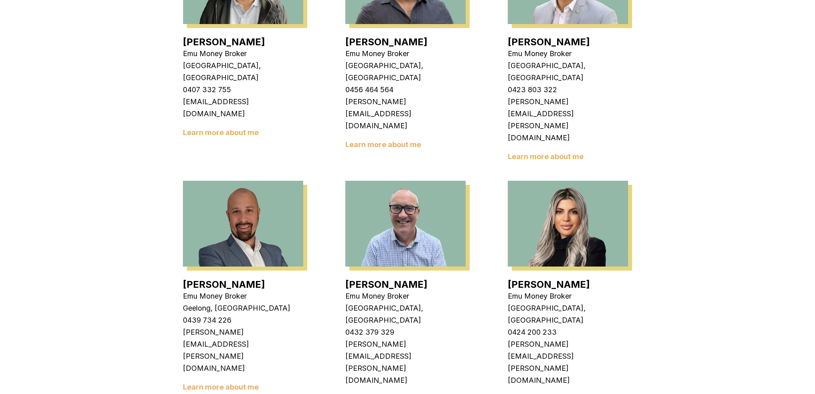
scroll to position [361, 0]
